Goal: Transaction & Acquisition: Download file/media

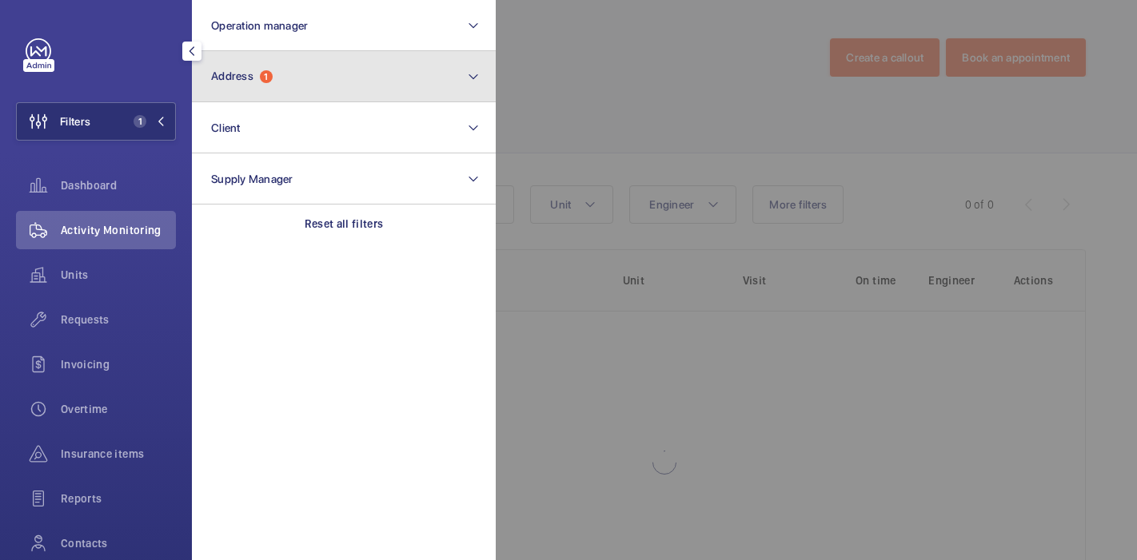
click at [358, 76] on button "Address 1" at bounding box center [344, 76] width 304 height 51
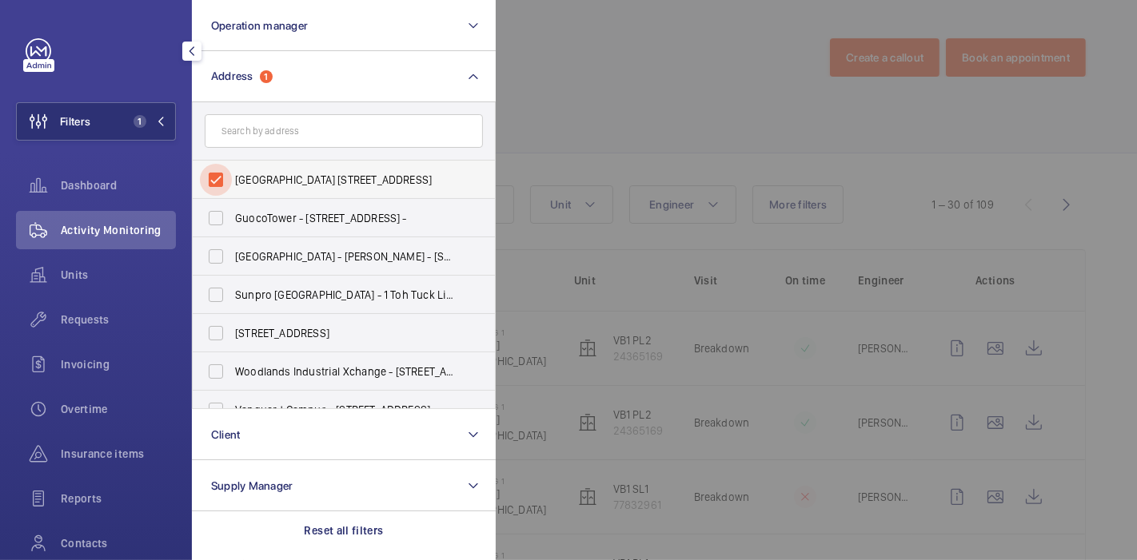
click at [218, 181] on input "[GEOGRAPHIC_DATA] [STREET_ADDRESS]" at bounding box center [216, 180] width 32 height 32
checkbox input "false"
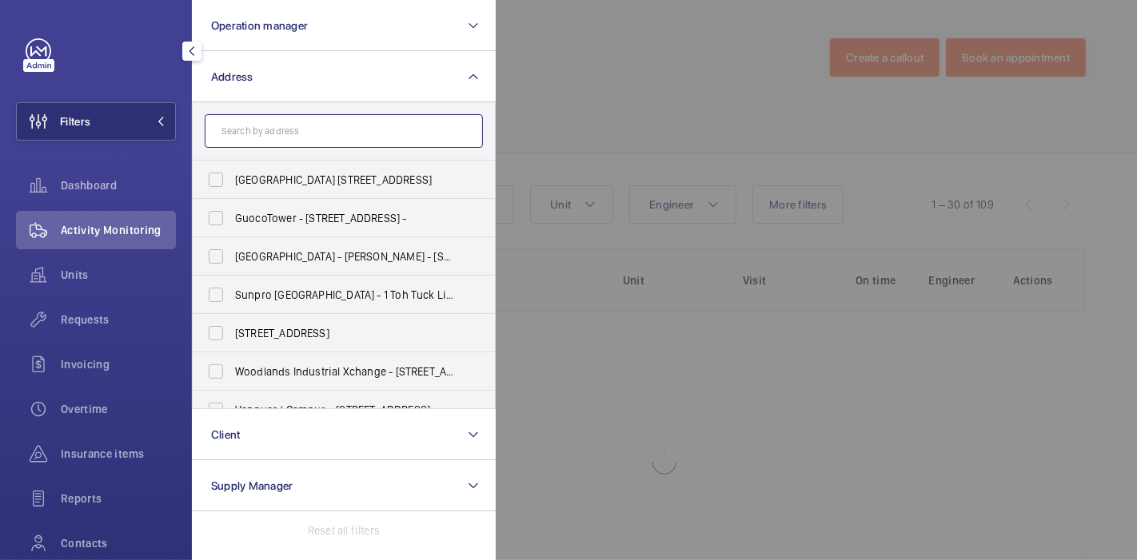
click at [288, 125] on input "text" at bounding box center [344, 131] width 278 height 34
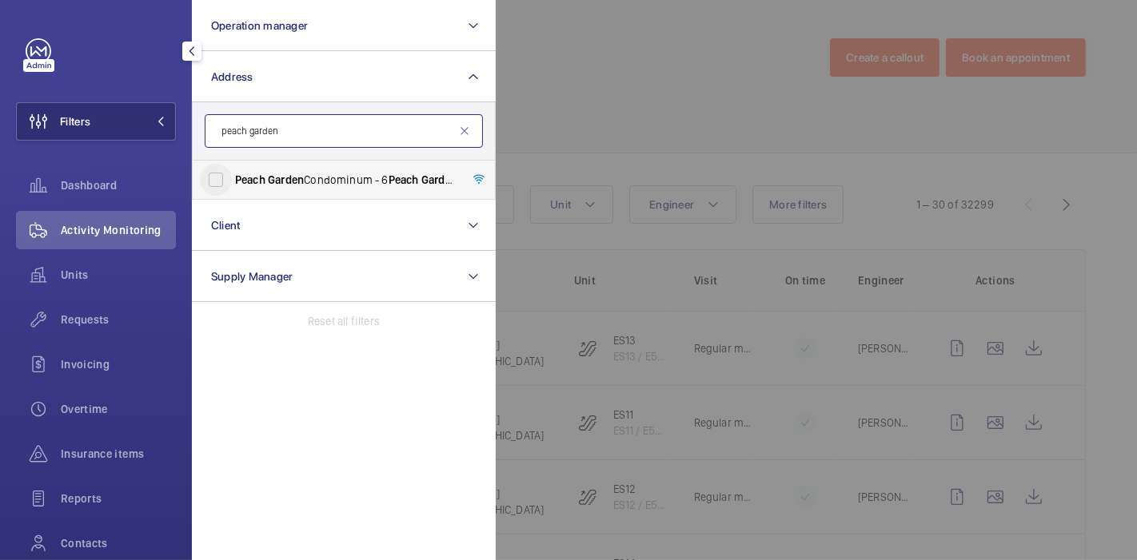
type input "peach garden"
click at [228, 174] on input "[GEOGRAPHIC_DATA] Condominum - [STREET_ADDRESS]" at bounding box center [216, 180] width 32 height 32
checkbox input "true"
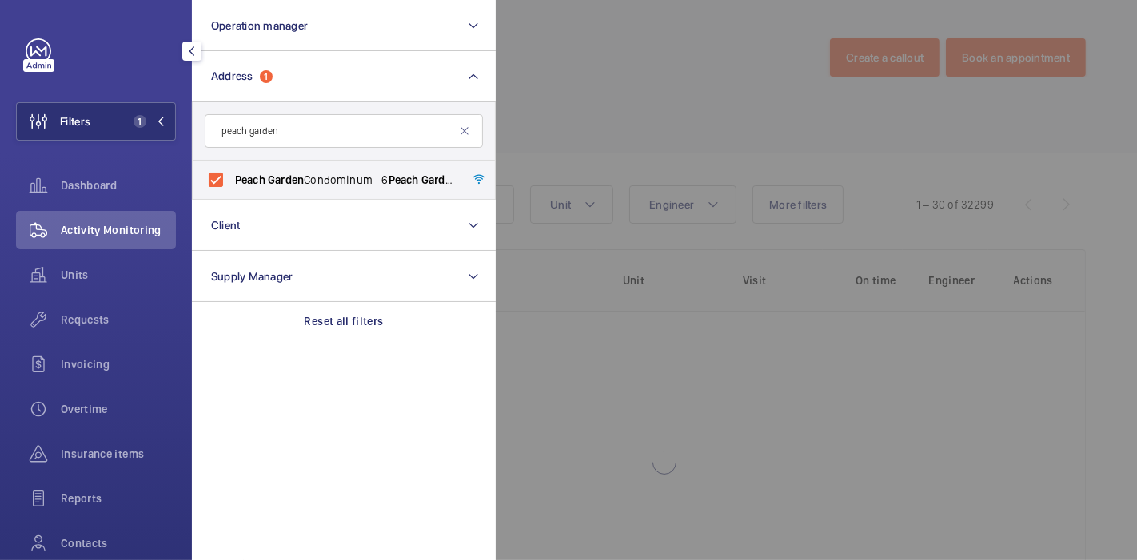
click at [612, 30] on div at bounding box center [1064, 280] width 1137 height 560
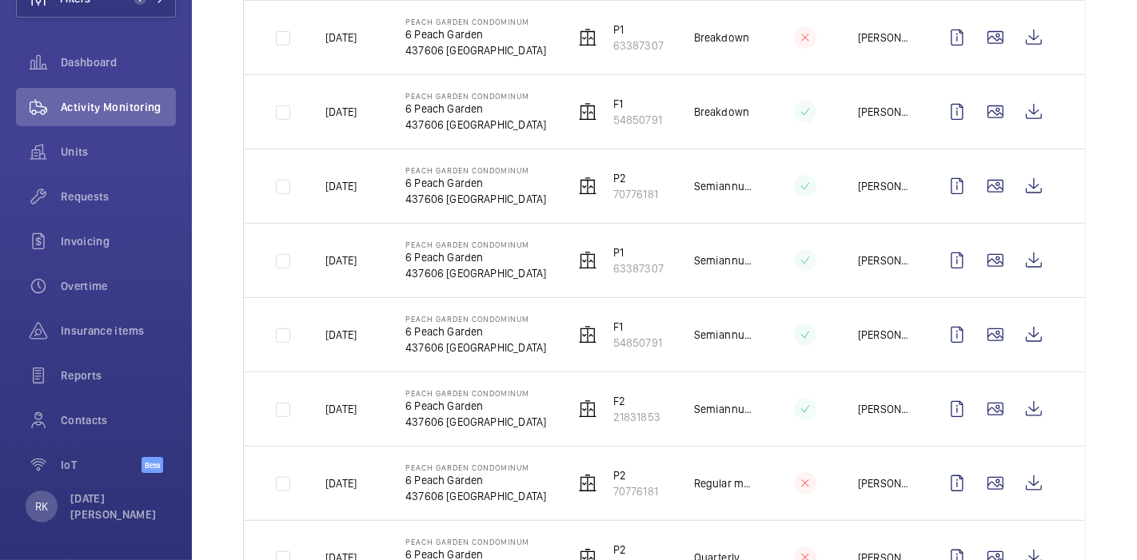
scroll to position [739, 0]
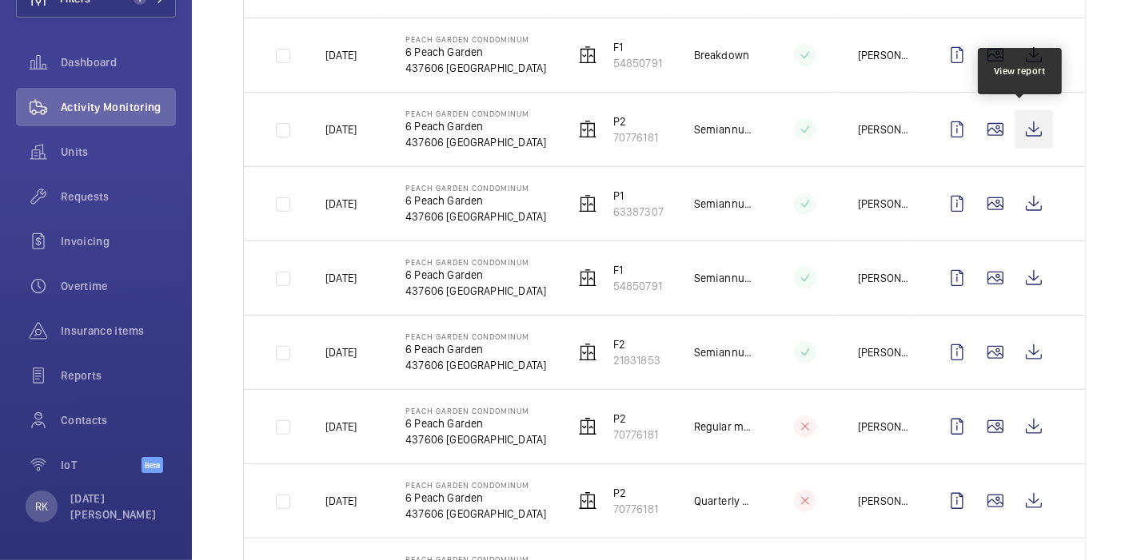
click at [1015, 126] on wm-front-icon-button at bounding box center [1034, 129] width 38 height 38
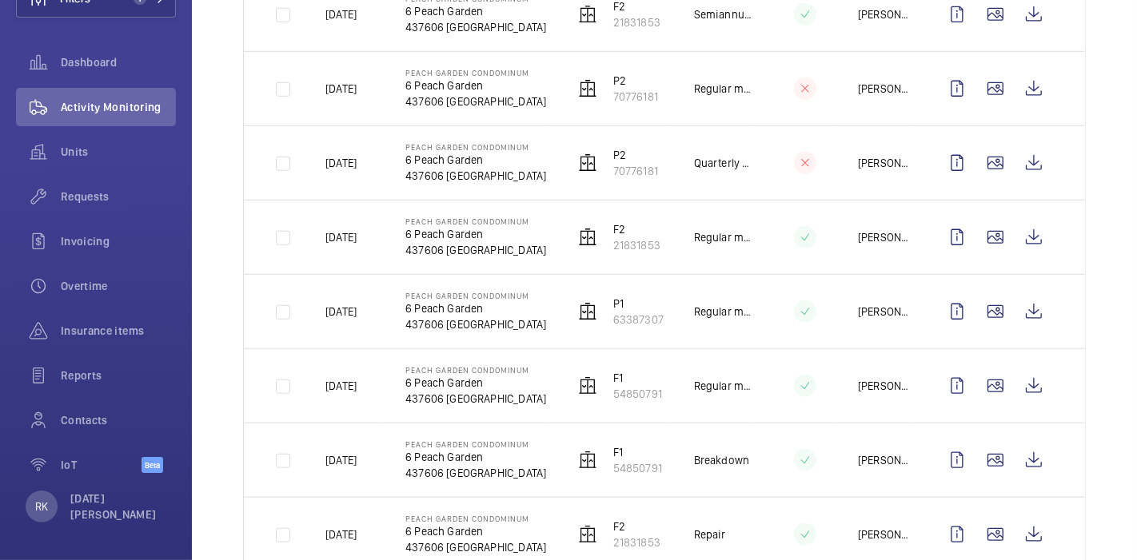
scroll to position [1070, 0]
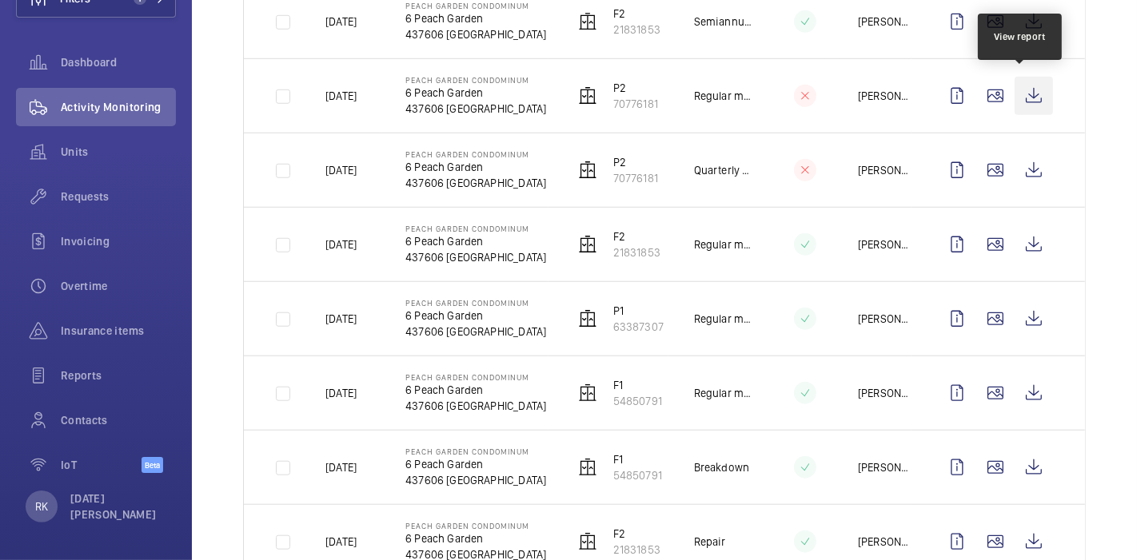
click at [1020, 90] on wm-front-icon-button at bounding box center [1034, 96] width 38 height 38
